Goal: Transaction & Acquisition: Subscribe to service/newsletter

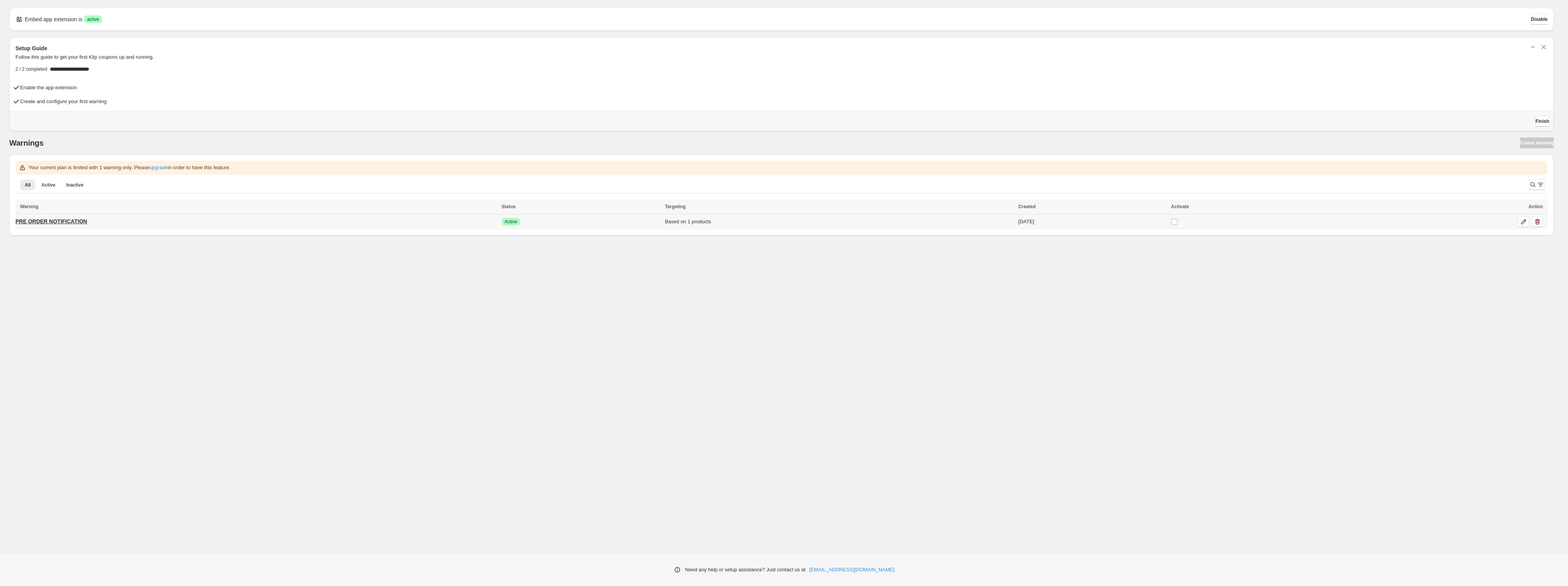
click at [67, 222] on p "PRE ORDER NOTIFICATION" at bounding box center [51, 221] width 72 height 8
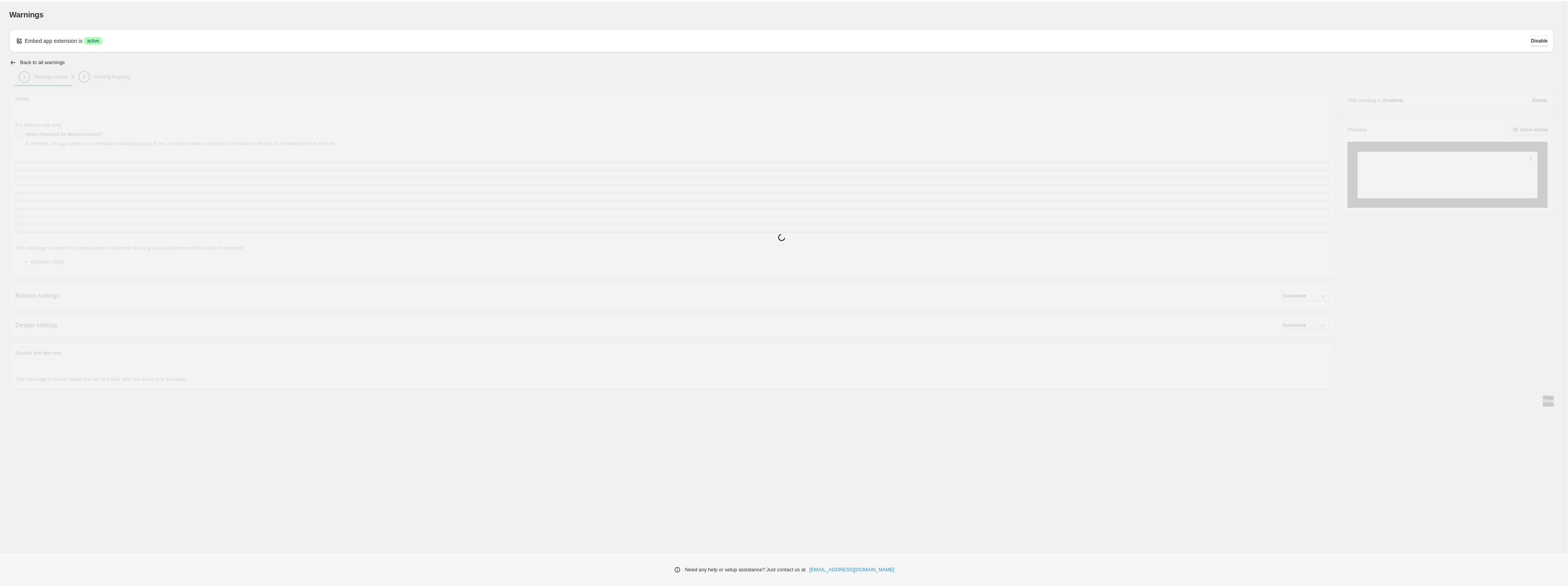
type input "**********"
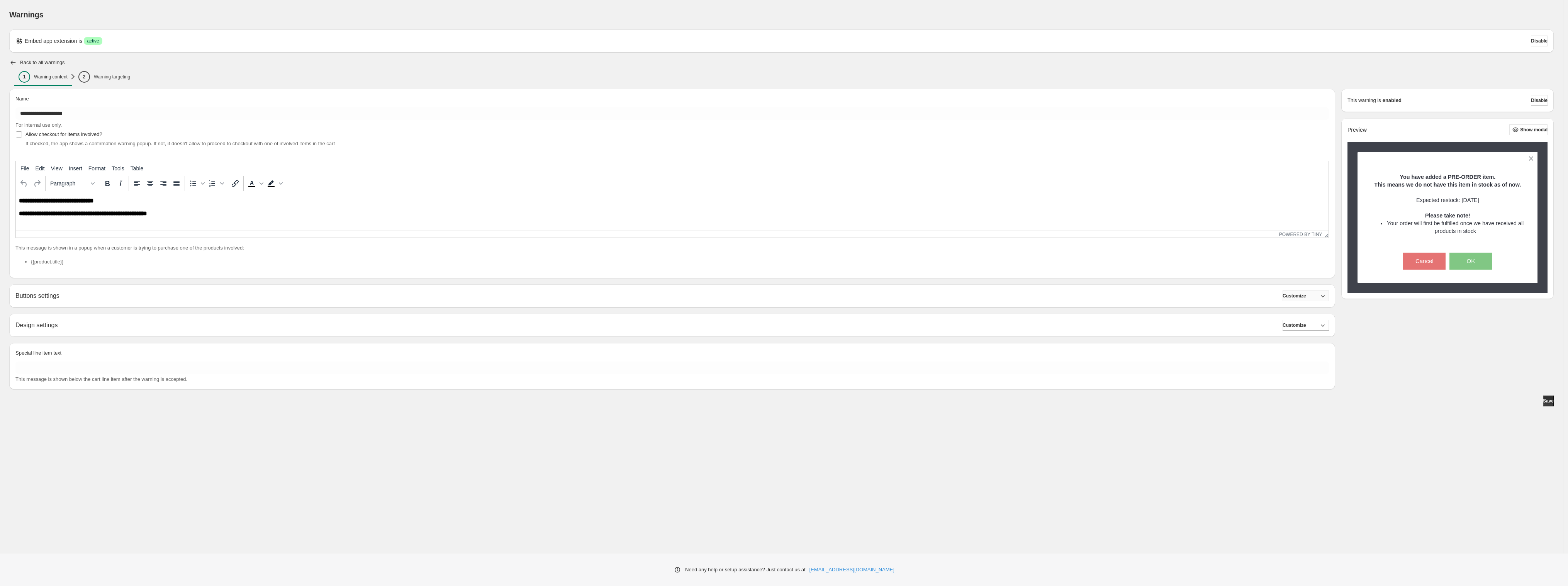
click at [1291, 296] on span "Customize" at bounding box center [1294, 295] width 24 height 6
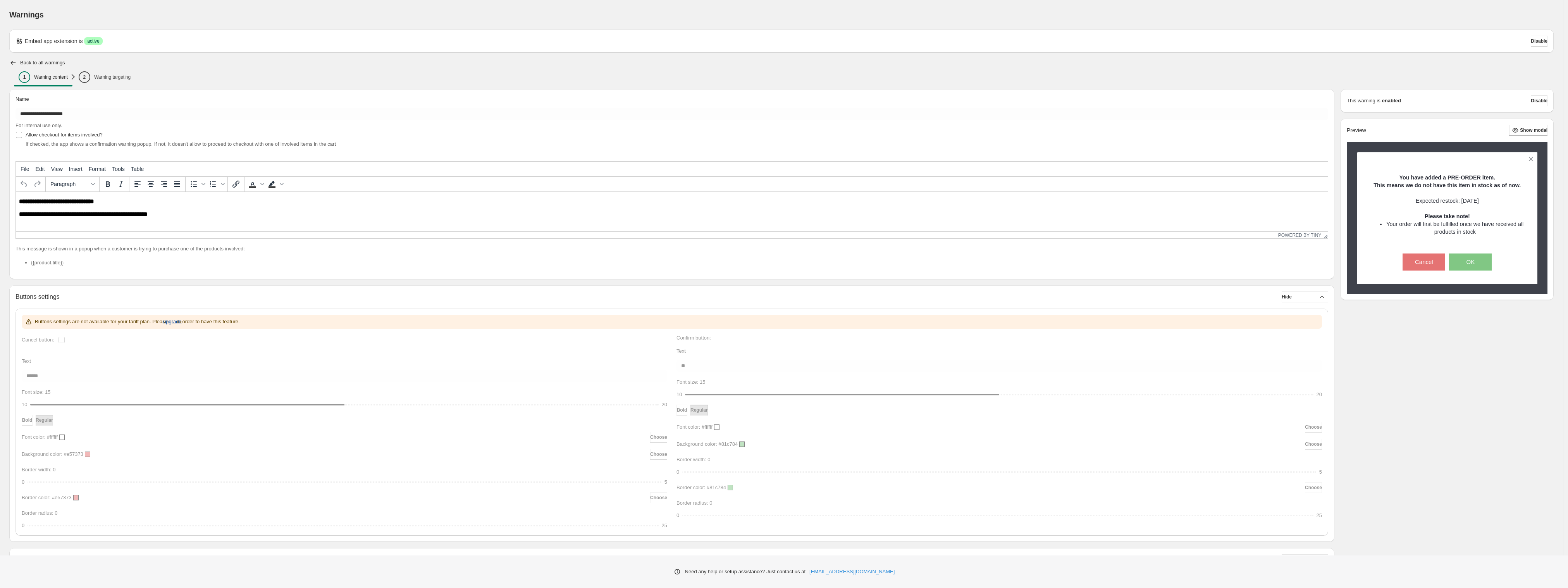
click at [180, 323] on span "upgrade" at bounding box center [172, 321] width 18 height 8
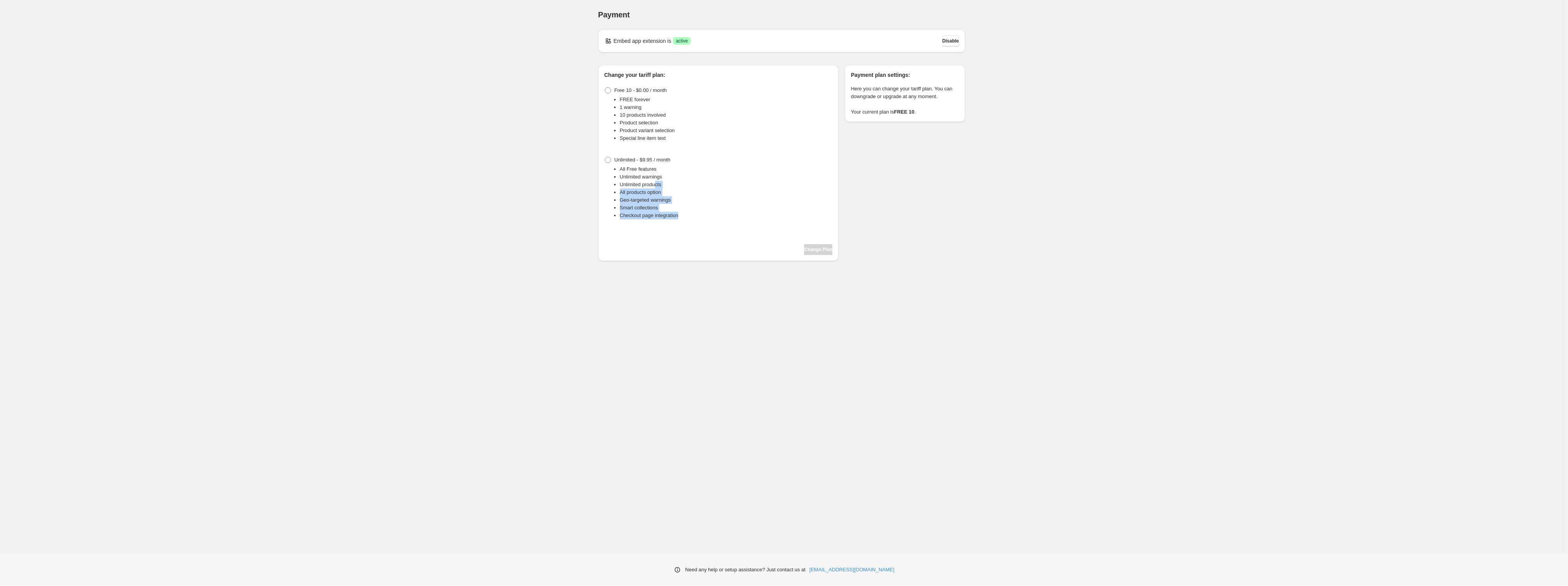
drag, startPoint x: 704, startPoint y: 217, endPoint x: 656, endPoint y: 183, distance: 58.8
click at [656, 183] on ul "All Free features Unlimited warnings Unlimited products All products option Geo…" at bounding box center [719, 192] width 229 height 54
click at [728, 191] on li "All products option" at bounding box center [726, 192] width 213 height 8
drag, startPoint x: 700, startPoint y: 199, endPoint x: 676, endPoint y: 192, distance: 25.0
click at [676, 192] on ul "All Free features Unlimited warnings Unlimited products All products option Geo…" at bounding box center [719, 192] width 229 height 54
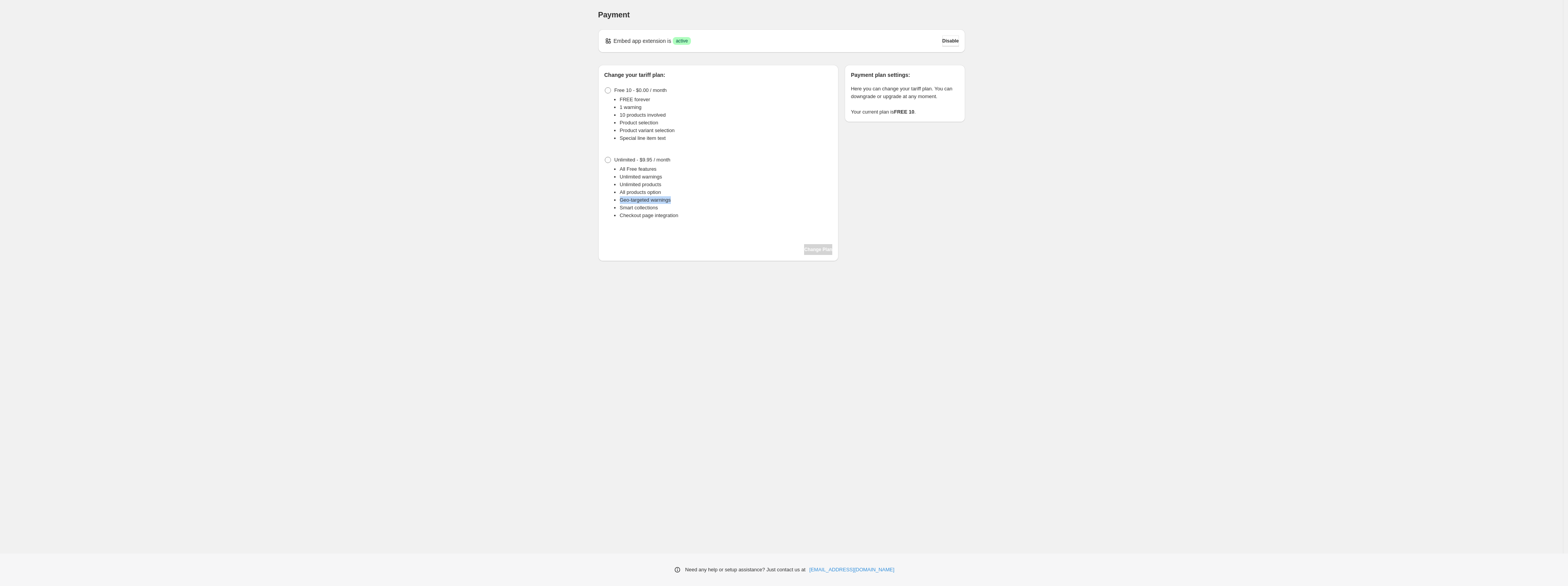
click at [676, 198] on li "Geo-targeted warnings" at bounding box center [726, 200] width 213 height 8
click at [631, 203] on li "Geo-targeted warnings" at bounding box center [726, 200] width 213 height 8
click at [728, 176] on li "Unlimited warnings" at bounding box center [726, 177] width 213 height 8
drag, startPoint x: 675, startPoint y: 199, endPoint x: 621, endPoint y: 200, distance: 54.0
click at [621, 200] on li "Geo-targeted warnings" at bounding box center [726, 200] width 213 height 8
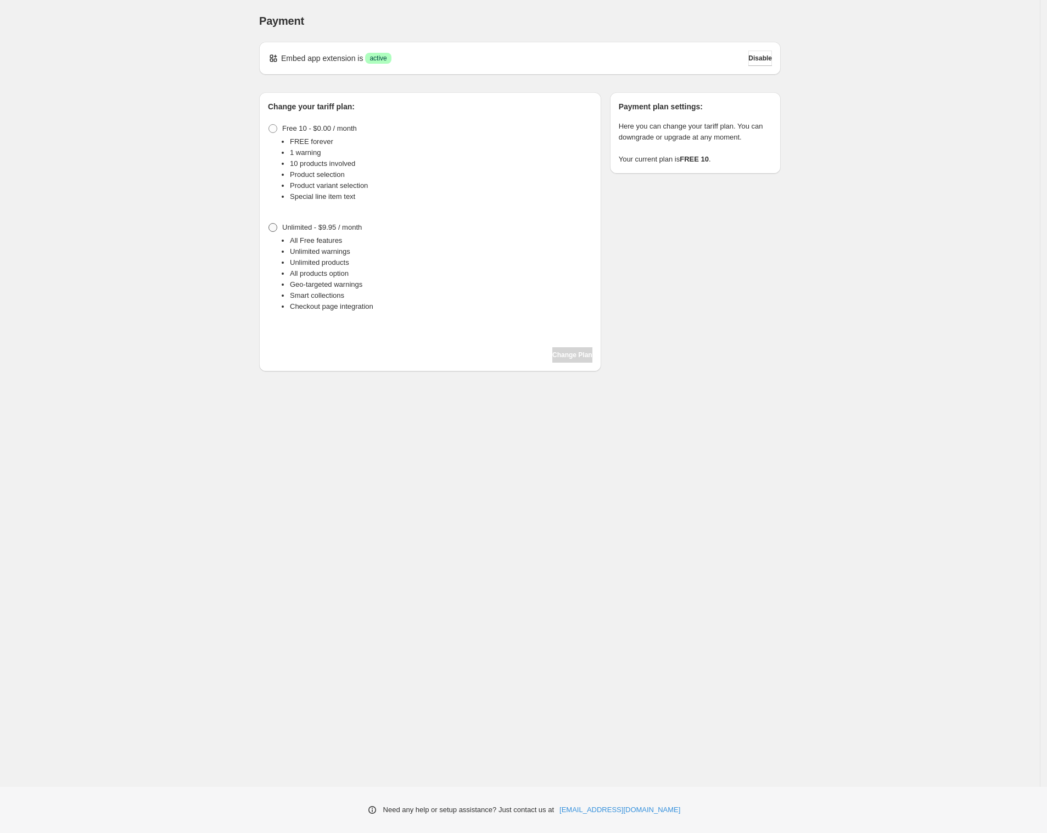
click at [269, 230] on span at bounding box center [273, 227] width 9 height 9
click at [564, 354] on span "Change Plan" at bounding box center [573, 354] width 40 height 9
